Goal: Task Accomplishment & Management: Manage account settings

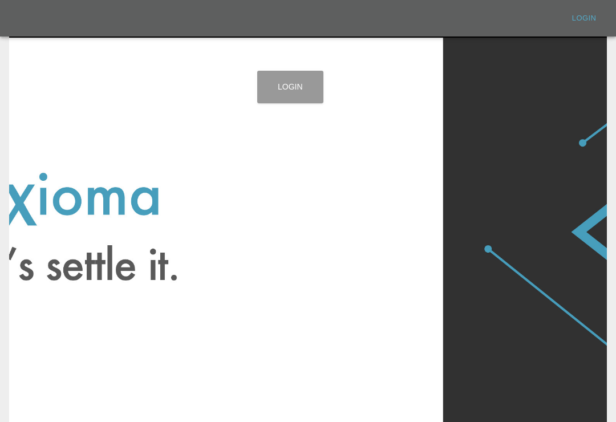
click at [309, 89] on link "Login" at bounding box center [290, 87] width 66 height 32
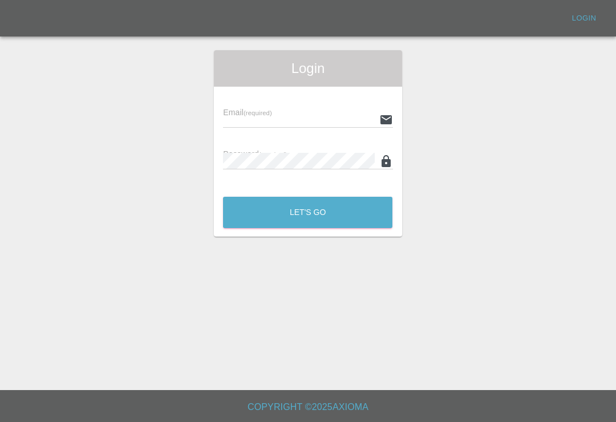
click at [311, 128] on input "text" at bounding box center [298, 119] width 151 height 17
type input "[EMAIL_ADDRESS][DOMAIN_NAME]"
click at [307, 212] on button "Let's Go" at bounding box center [307, 212] width 169 height 31
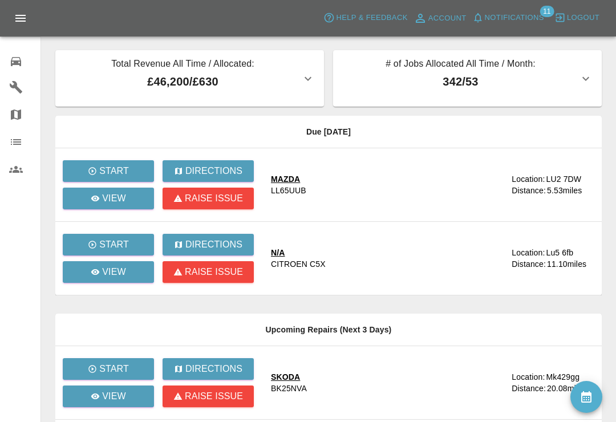
click at [473, 20] on icon "button" at bounding box center [477, 17] width 11 height 11
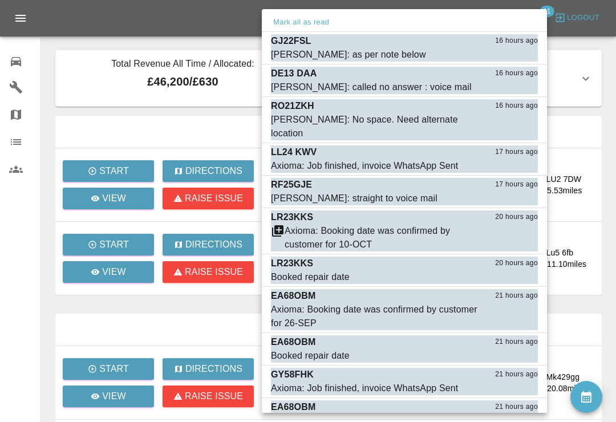
click at [519, 57] on button "Mark as read" at bounding box center [512, 54] width 50 height 13
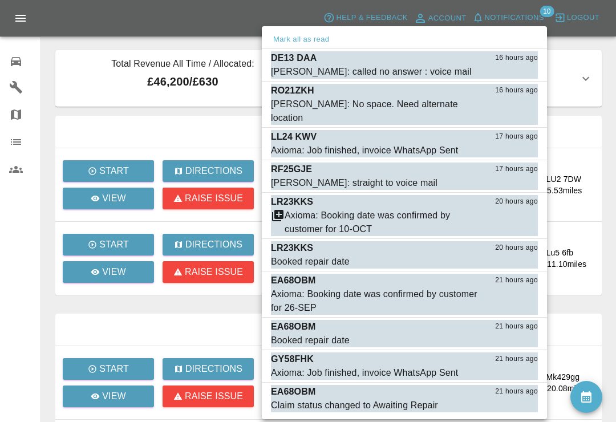
click at [512, 76] on button "Mark as read" at bounding box center [512, 72] width 50 height 13
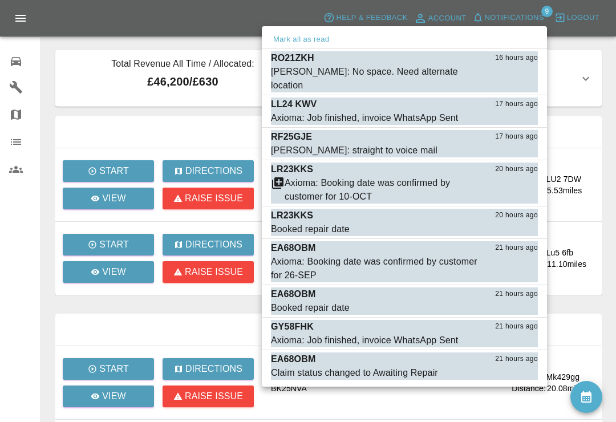
click at [515, 79] on button "Mark as read" at bounding box center [512, 85] width 50 height 13
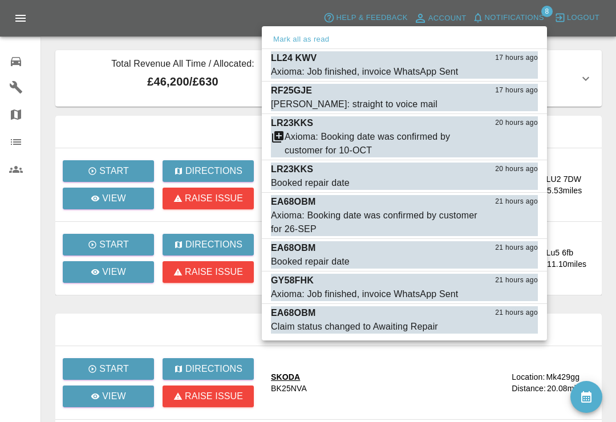
click at [519, 75] on button "Mark as read" at bounding box center [512, 72] width 50 height 13
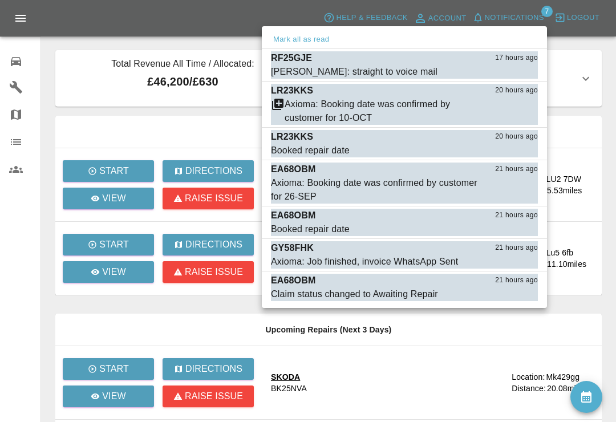
click at [516, 71] on button "Mark as read" at bounding box center [512, 72] width 50 height 13
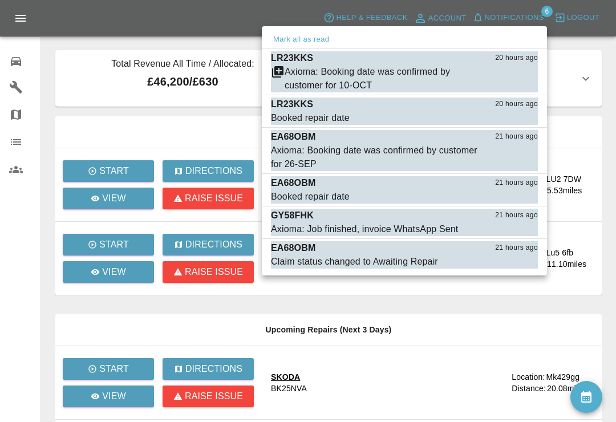
click at [323, 74] on div "Axioma: Booking date was confirmed by customer for 10-OCT" at bounding box center [382, 78] width 196 height 27
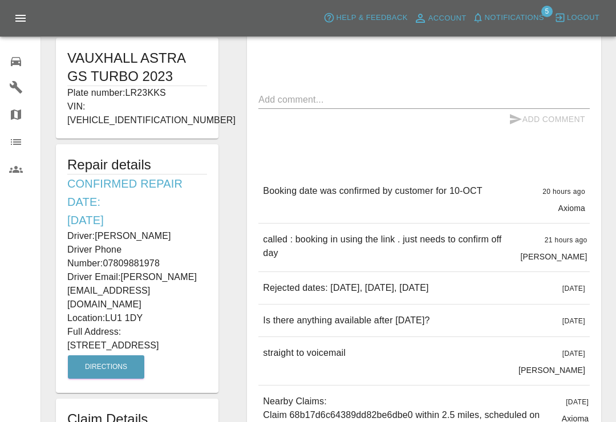
scroll to position [228, 0]
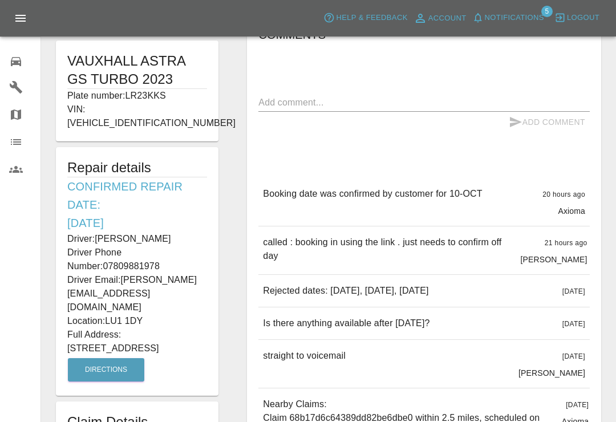
click at [487, 15] on span "Notifications" at bounding box center [514, 17] width 59 height 13
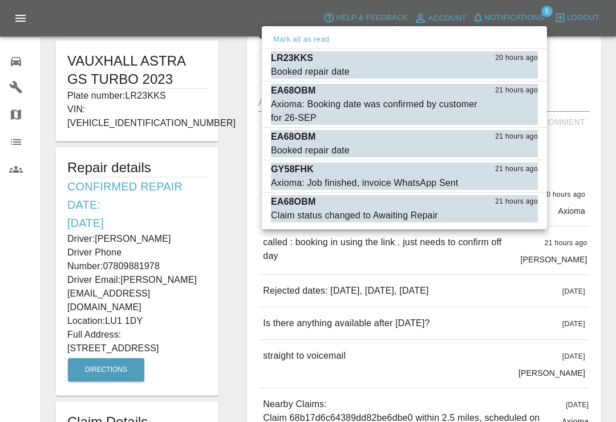
click at [518, 69] on button "Mark as read" at bounding box center [512, 72] width 50 height 13
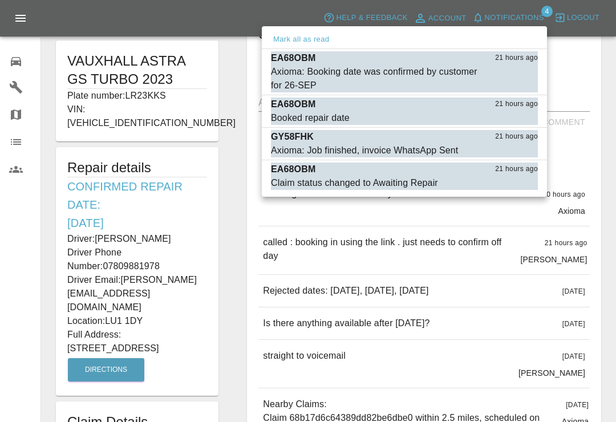
click at [347, 70] on div "Axioma: Booking date was confirmed by customer for 26-SEP" at bounding box center [376, 78] width 210 height 27
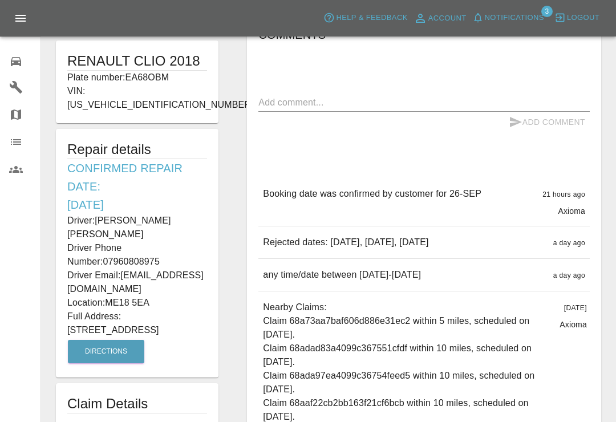
type input "230"
type input "ME18 5EA"
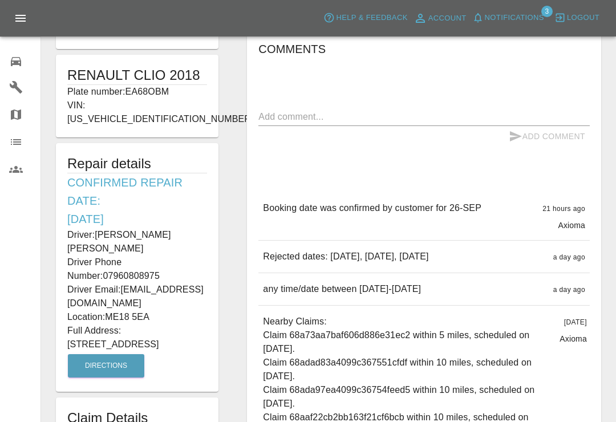
scroll to position [218, 0]
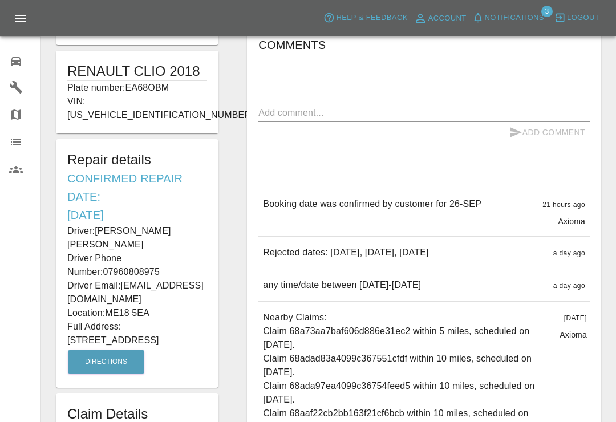
click at [491, 21] on span "Notifications" at bounding box center [514, 17] width 59 height 13
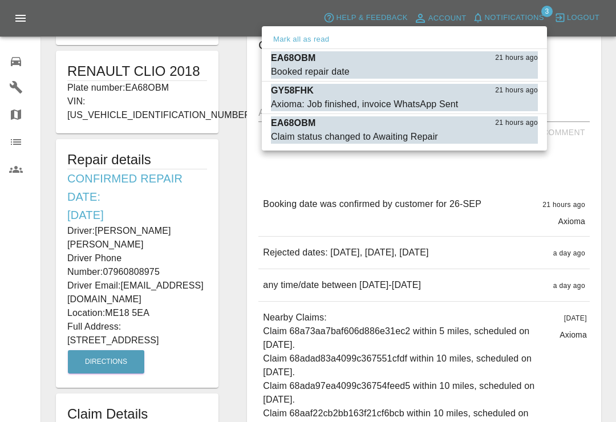
click at [515, 75] on button "Mark as read" at bounding box center [512, 72] width 50 height 13
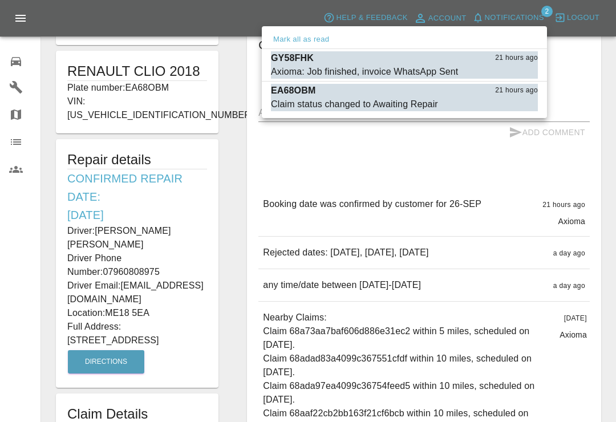
click at [520, 74] on button "Mark as read" at bounding box center [512, 72] width 50 height 13
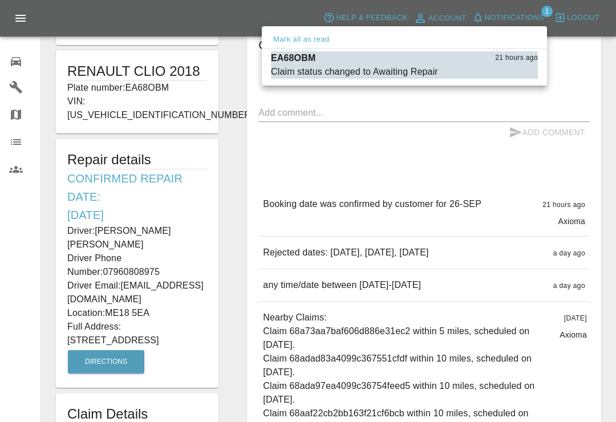
click at [514, 75] on button "Mark as read" at bounding box center [512, 72] width 50 height 13
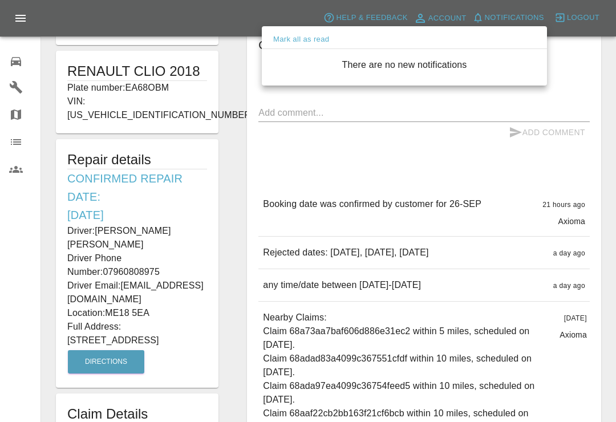
click at [578, 77] on div at bounding box center [308, 211] width 616 height 422
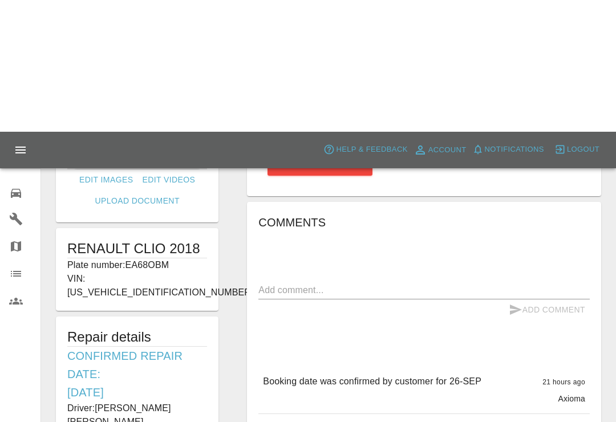
scroll to position [0, 0]
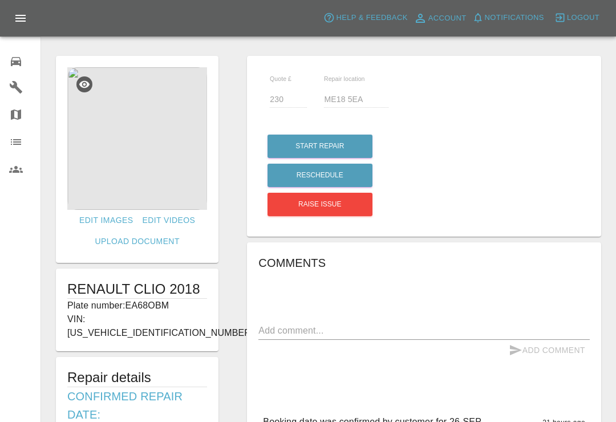
click at [21, 63] on icon at bounding box center [16, 61] width 10 height 9
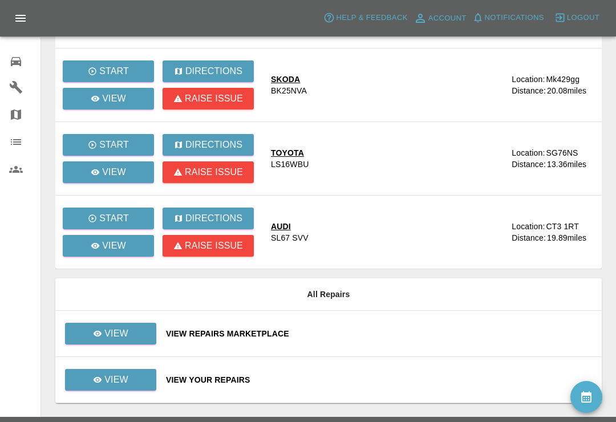
scroll to position [307, 0]
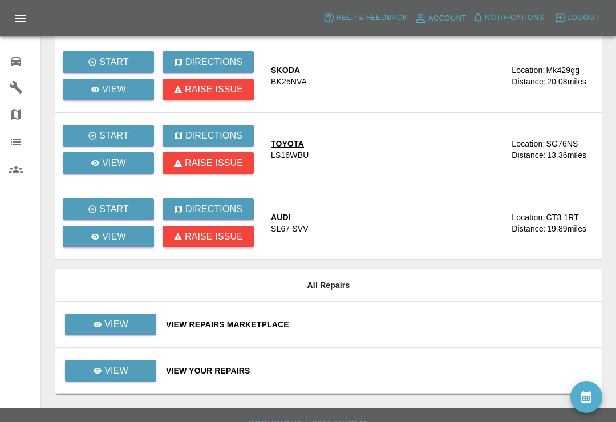
click at [362, 372] on div "View Your Repairs" at bounding box center [379, 370] width 426 height 11
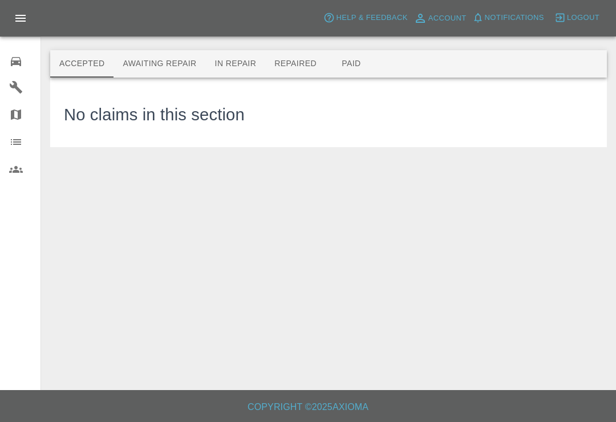
click at [177, 67] on button "Awaiting Repair" at bounding box center [159, 63] width 92 height 27
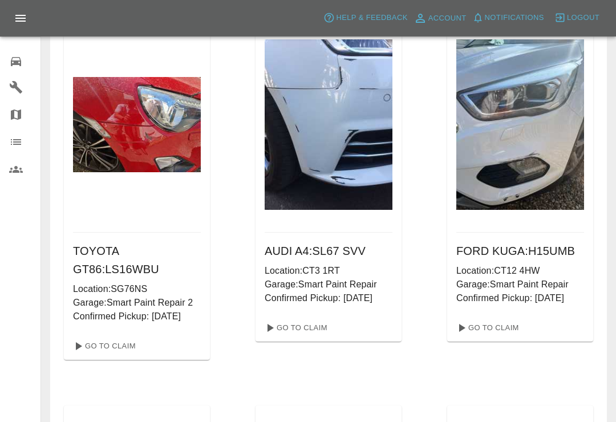
scroll to position [471, 0]
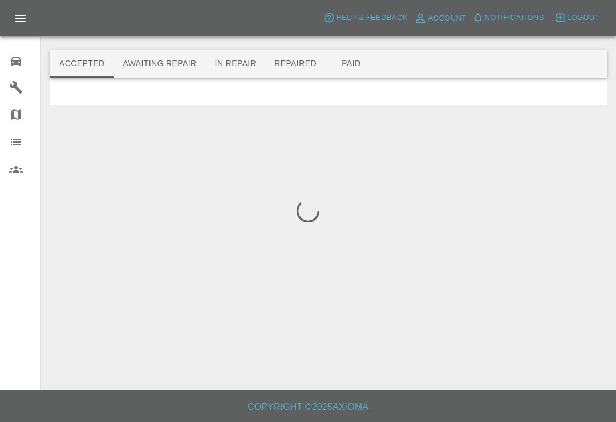
scroll to position [18, 0]
